Goal: Go to known website: Access a specific website the user already knows

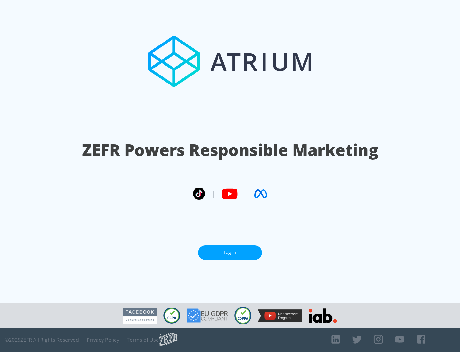
click at [230, 252] on link "Log In" at bounding box center [230, 252] width 64 height 14
